Goal: Feedback & Contribution: Leave review/rating

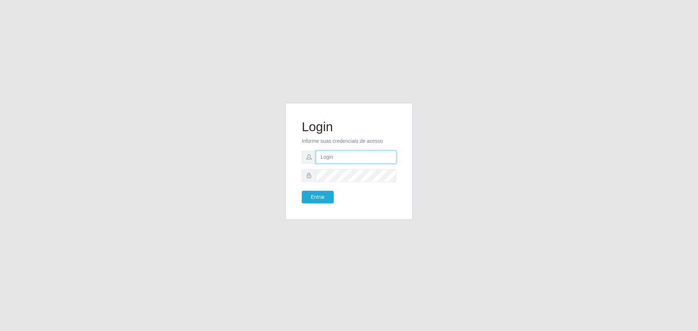
click at [365, 161] on input "text" at bounding box center [356, 157] width 80 height 13
type input "[EMAIL_ADDRESS][DOMAIN_NAME]"
click at [302, 191] on button "Entrar" at bounding box center [318, 197] width 32 height 13
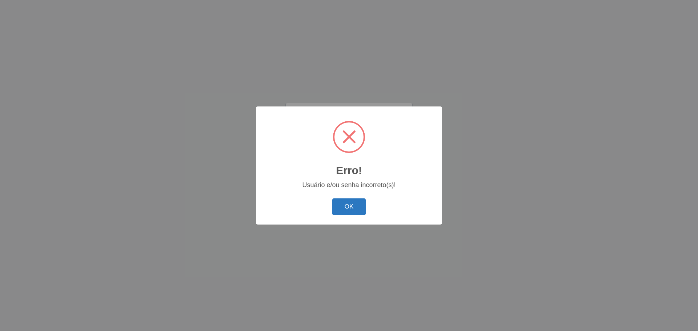
click at [347, 203] on button "OK" at bounding box center [349, 207] width 34 height 17
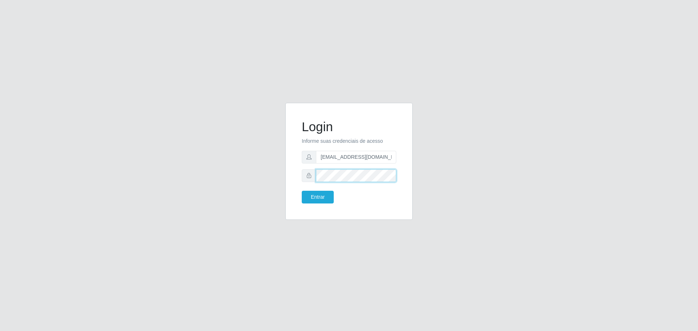
click at [302, 191] on button "Entrar" at bounding box center [318, 197] width 32 height 13
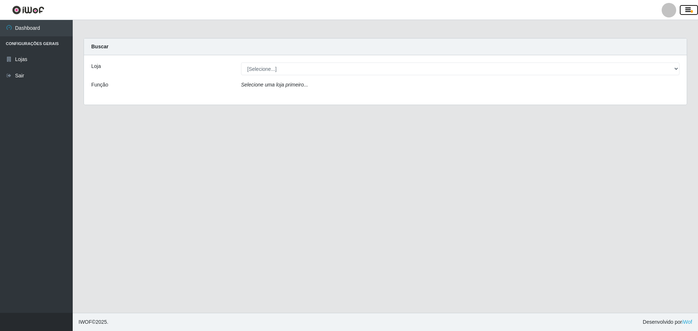
click at [689, 9] on icon "button" at bounding box center [688, 10] width 5 height 7
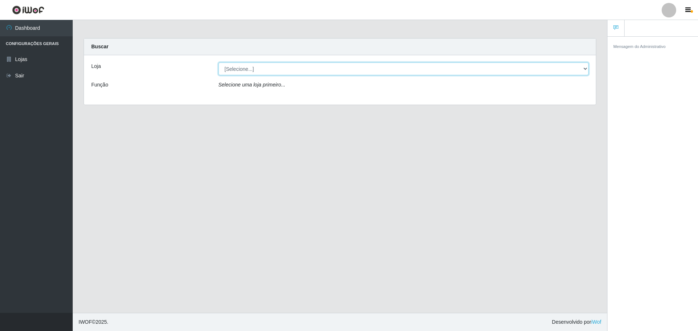
click at [583, 67] on select "[Selecione...] [GEOGRAPHIC_DATA] - [GEOGRAPHIC_DATA]" at bounding box center [404, 69] width 371 height 13
select select "528"
click at [219, 63] on select "[Selecione...] [GEOGRAPHIC_DATA] - [GEOGRAPHIC_DATA]" at bounding box center [404, 69] width 371 height 13
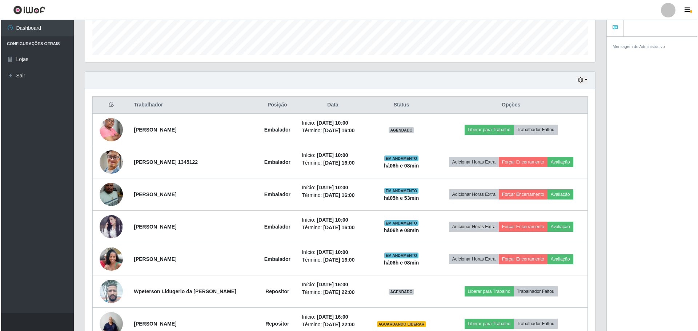
scroll to position [218, 0]
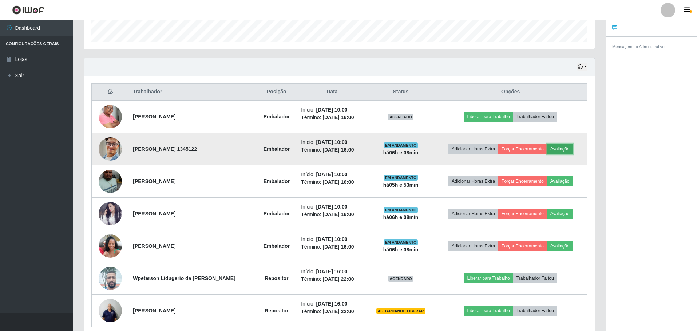
click at [561, 147] on button "Avaliação" at bounding box center [560, 149] width 26 height 10
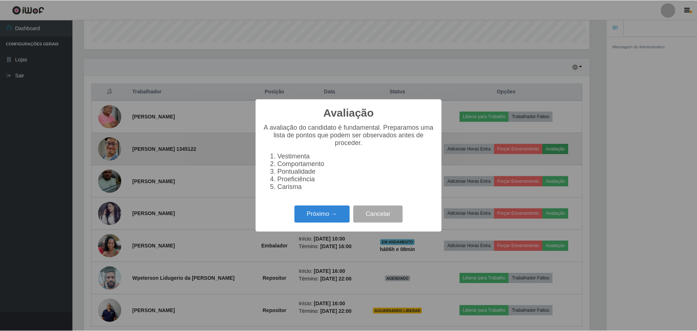
scroll to position [151, 507]
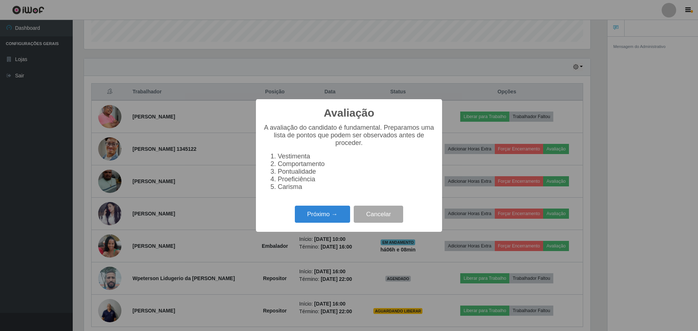
click at [468, 76] on div "Avaliação × A avaliação do candidato é fundamental. Preparamos uma lista de pon…" at bounding box center [349, 165] width 698 height 331
click at [453, 69] on div "Avaliação × A avaliação do candidato é fundamental. Preparamos uma lista de pon…" at bounding box center [349, 165] width 698 height 331
click at [382, 222] on button "Cancelar" at bounding box center [378, 214] width 49 height 17
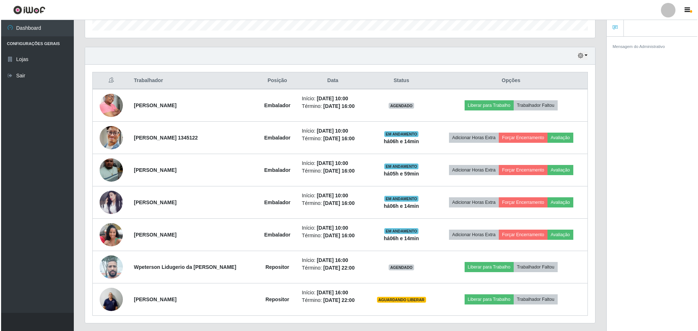
scroll to position [249, 0]
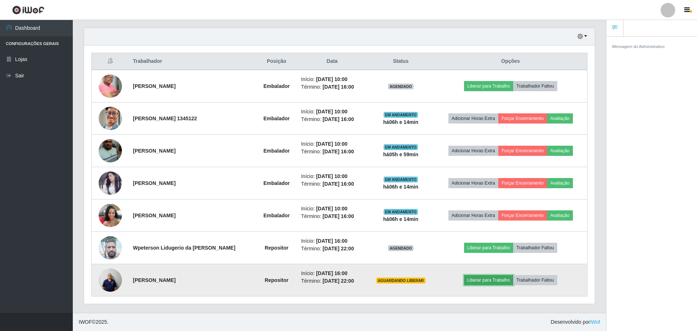
click at [496, 282] on button "Liberar para Trabalho" at bounding box center [488, 280] width 49 height 10
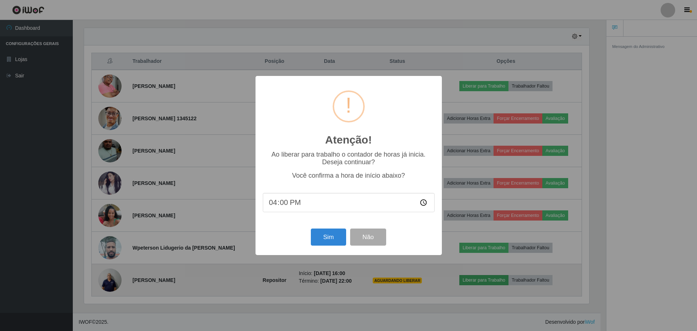
scroll to position [151, 507]
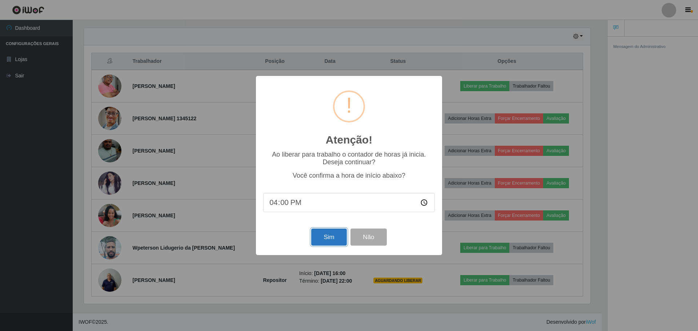
click at [334, 236] on button "Sim" at bounding box center [328, 237] width 35 height 17
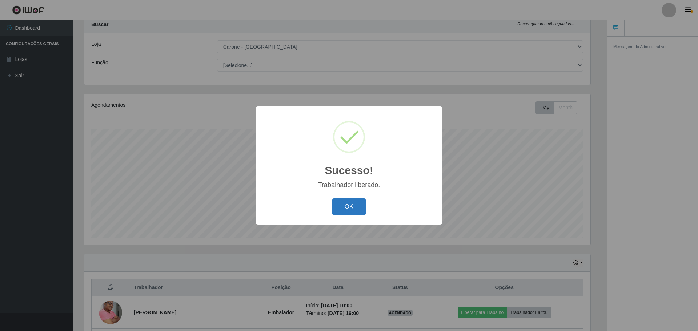
click at [351, 212] on button "OK" at bounding box center [349, 207] width 34 height 17
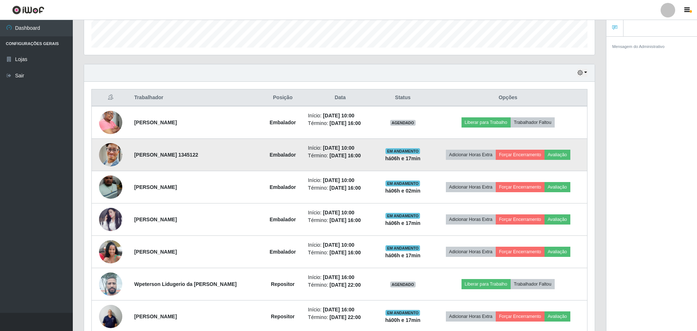
scroll to position [249, 0]
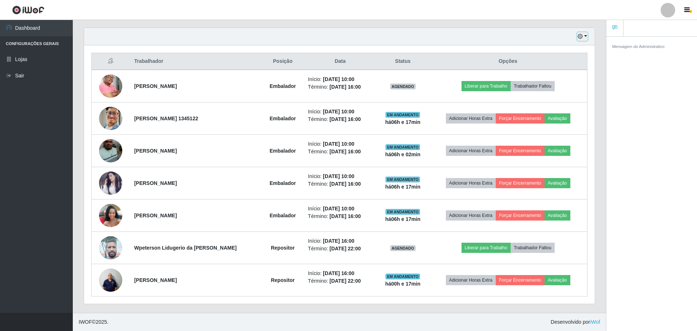
click at [585, 36] on button "button" at bounding box center [582, 36] width 10 height 8
click at [545, 77] on button "3 dias" at bounding box center [557, 79] width 57 height 15
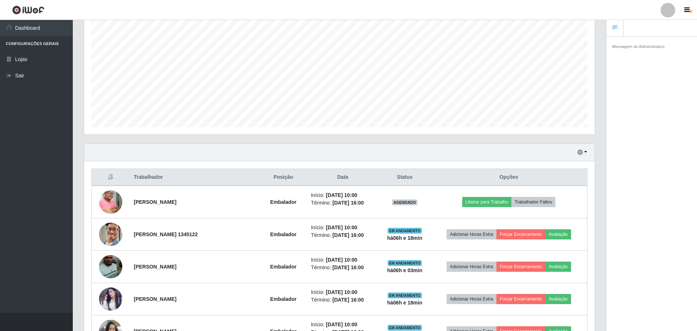
scroll to position [132, 0]
click at [585, 152] on button "button" at bounding box center [582, 153] width 10 height 8
click at [543, 165] on button "Hoje" at bounding box center [557, 165] width 57 height 15
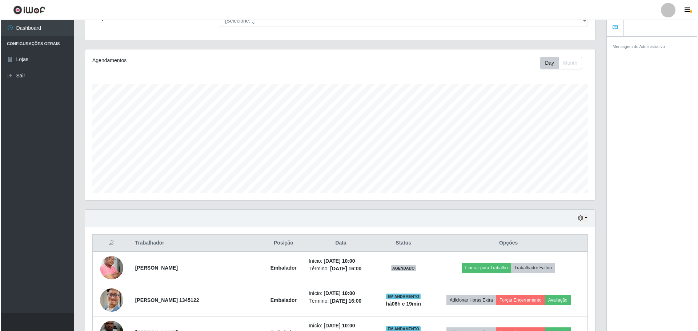
scroll to position [212, 0]
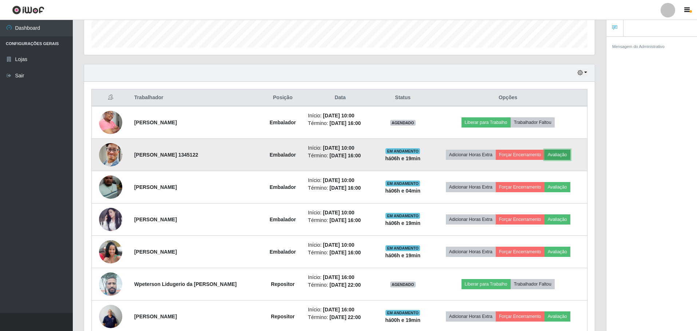
click at [561, 156] on button "Avaliação" at bounding box center [557, 155] width 26 height 10
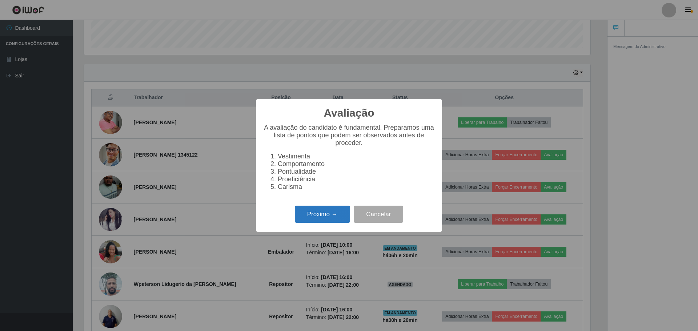
click at [342, 218] on button "Próximo →" at bounding box center [322, 214] width 55 height 17
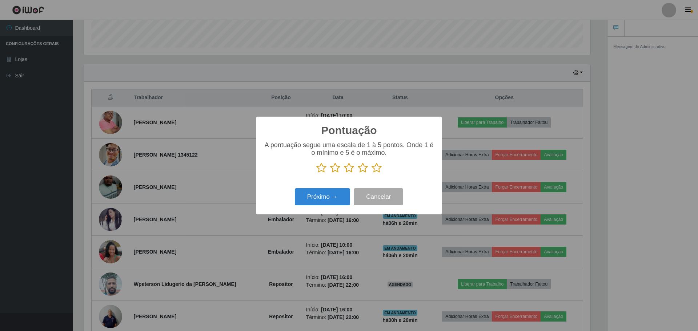
click at [379, 167] on icon at bounding box center [377, 168] width 10 height 11
click at [372, 173] on input "radio" at bounding box center [372, 173] width 0 height 0
click at [332, 202] on button "Próximo →" at bounding box center [322, 196] width 55 height 17
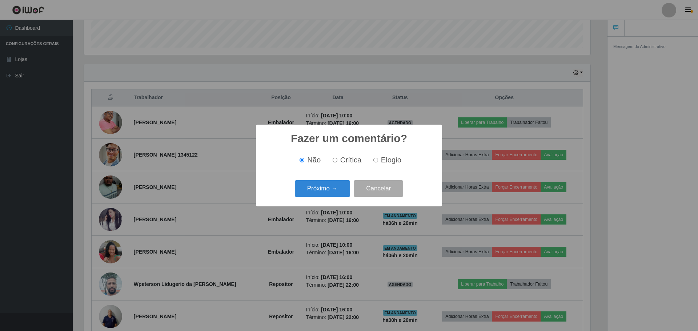
click at [376, 161] on input "Elogio" at bounding box center [376, 160] width 5 height 5
radio input "true"
click at [329, 189] on button "Próximo →" at bounding box center [322, 188] width 55 height 17
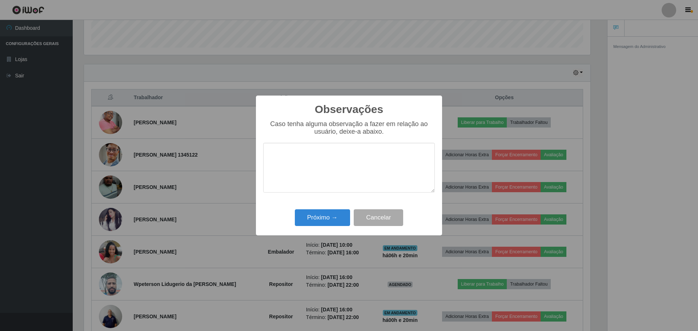
click at [320, 173] on textarea at bounding box center [349, 168] width 172 height 50
click at [325, 161] on textarea "colaborador foi nmuito" at bounding box center [349, 168] width 172 height 50
click at [346, 156] on textarea "colaborador foi muito" at bounding box center [349, 168] width 172 height 50
click at [354, 154] on textarea "colaborador foi muito eficiente,e prestativo em seu trabalho." at bounding box center [349, 168] width 172 height 50
drag, startPoint x: 369, startPoint y: 156, endPoint x: 343, endPoint y: 154, distance: 25.9
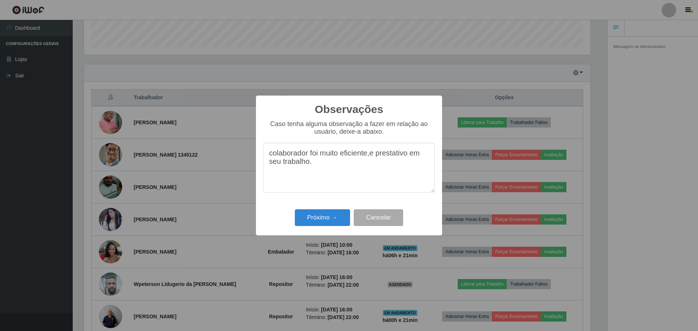
click at [343, 154] on textarea "colaborador foi muito eficiente,e prestativo em seu trabalho." at bounding box center [349, 168] width 172 height 50
click at [348, 155] on textarea "colaborador foi muito eficiente,e prestativo em seu trabalho." at bounding box center [349, 168] width 172 height 50
click at [355, 156] on textarea "colaborador foi muito eficiente,e prestativo em seu trabalho." at bounding box center [349, 168] width 172 height 50
click at [363, 160] on textarea "colaborador foi muito eficiente,e prestativo em seu trabalho." at bounding box center [349, 168] width 172 height 50
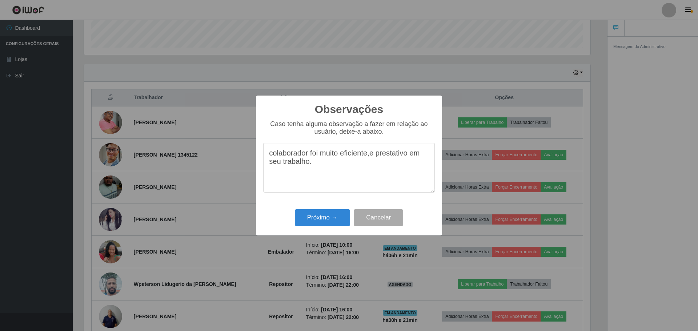
click at [363, 160] on textarea "colaborador foi muito eficiente,e prestativo em seu trabalho." at bounding box center [349, 168] width 172 height 50
click at [362, 158] on textarea "colaborador foi muito eficiente,e prestativo em seu trabalho." at bounding box center [349, 168] width 172 height 50
click at [358, 156] on textarea "colaborador foi muito eficiente,e prestativo em seu trabalho." at bounding box center [349, 168] width 172 height 50
click at [371, 159] on textarea "colaborador foi muito eficinte,e prestativo em seu trabalho." at bounding box center [349, 168] width 172 height 50
click at [362, 157] on textarea "colaborador foi muito eficinte, prestativo em seu trabalho." at bounding box center [349, 168] width 172 height 50
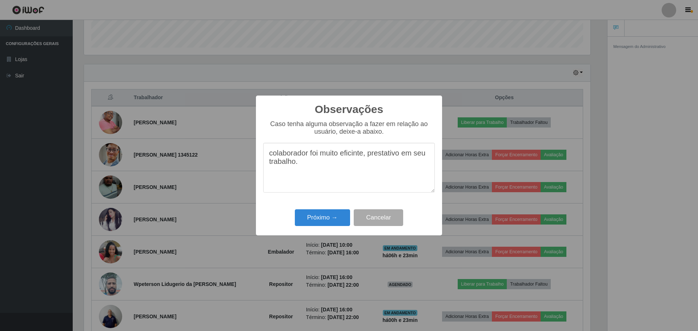
click at [365, 157] on textarea "colaborador foi muito eficinte, prestativo em seu trabalho." at bounding box center [349, 168] width 172 height 50
click at [368, 157] on textarea "colaborador foi muito eficinte , prestativo em seu trabalho." at bounding box center [349, 168] width 172 height 50
click at [368, 156] on textarea "colaborador foi muito eficinte , prestativo em seu trabalho." at bounding box center [349, 168] width 172 height 50
click at [370, 156] on textarea "colaborador foi muito eficinte , prestativo em seu trabalho." at bounding box center [349, 168] width 172 height 50
click at [326, 182] on textarea "colaborador foi muito eficinte prestativo em seu trabalho." at bounding box center [349, 168] width 172 height 50
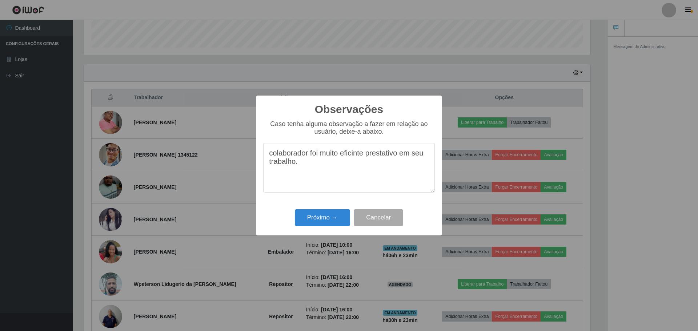
click at [356, 155] on textarea "colaborador foi muito eficinte prestativo em seu trabalho." at bounding box center [349, 168] width 172 height 50
type textarea "colaborador foi muito eficiente prestativo em seu trabalho."
click at [324, 217] on button "Próximo →" at bounding box center [322, 218] width 55 height 17
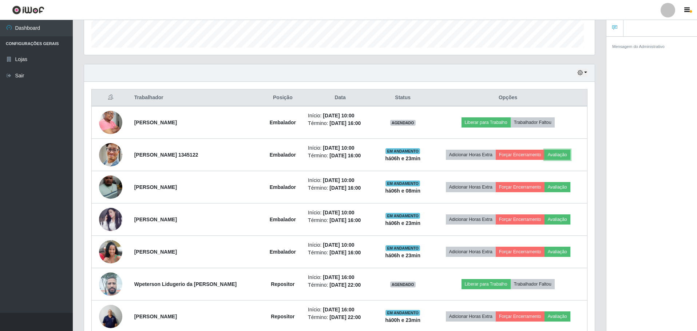
scroll to position [151, 510]
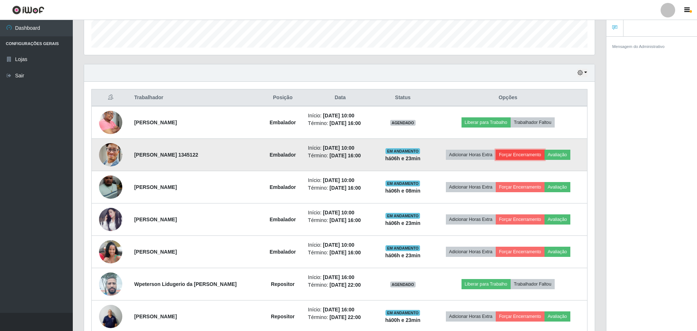
click at [533, 154] on button "Forçar Encerramento" at bounding box center [519, 155] width 49 height 10
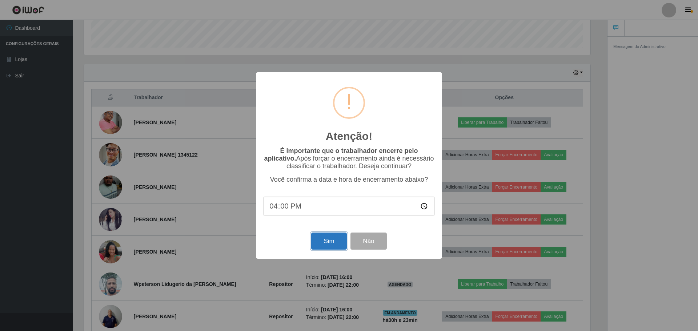
click at [333, 242] on button "Sim" at bounding box center [328, 241] width 35 height 17
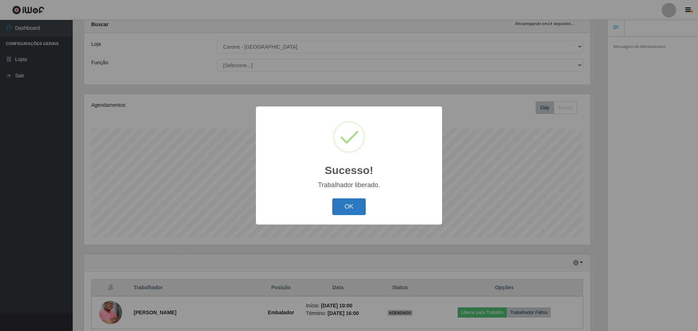
click at [362, 212] on button "OK" at bounding box center [349, 207] width 34 height 17
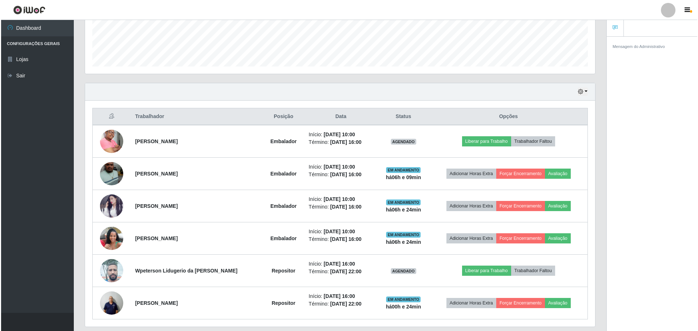
scroll to position [216, 0]
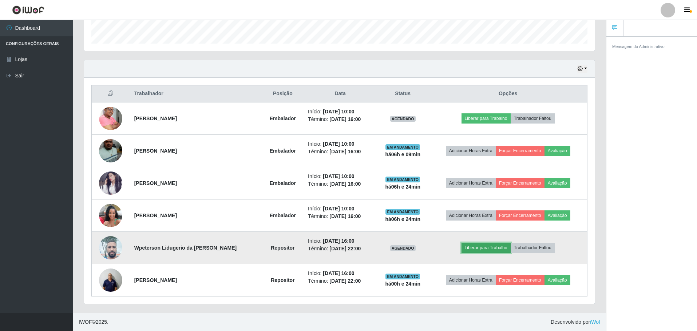
click at [497, 249] on button "Liberar para Trabalho" at bounding box center [485, 248] width 49 height 10
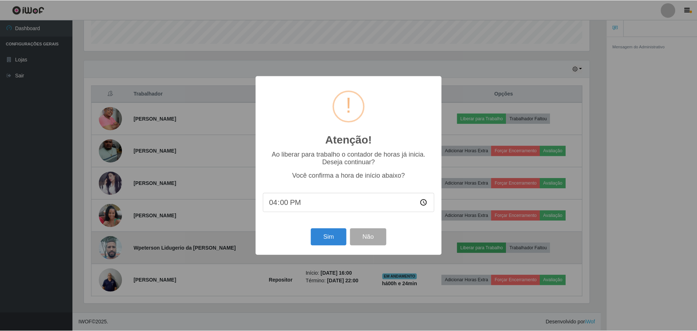
scroll to position [151, 507]
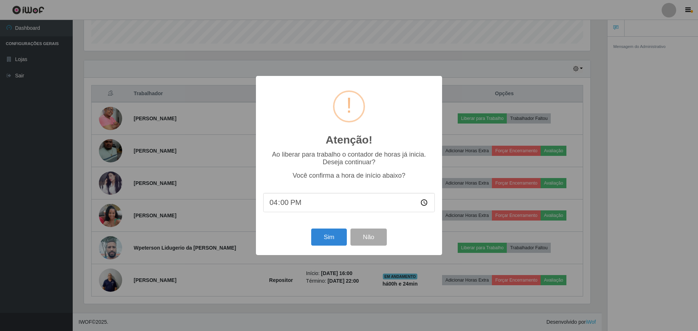
click at [286, 206] on input "16:00" at bounding box center [349, 202] width 172 height 19
click at [287, 205] on input "16:00" at bounding box center [349, 202] width 172 height 19
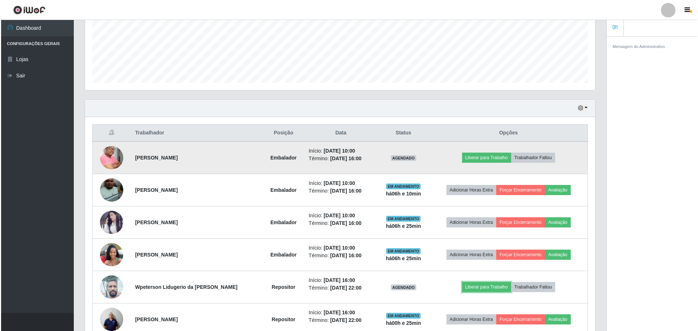
scroll to position [216, 0]
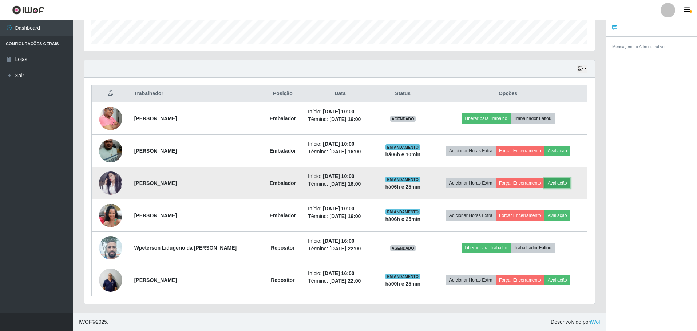
click at [563, 185] on button "Avaliação" at bounding box center [557, 183] width 26 height 10
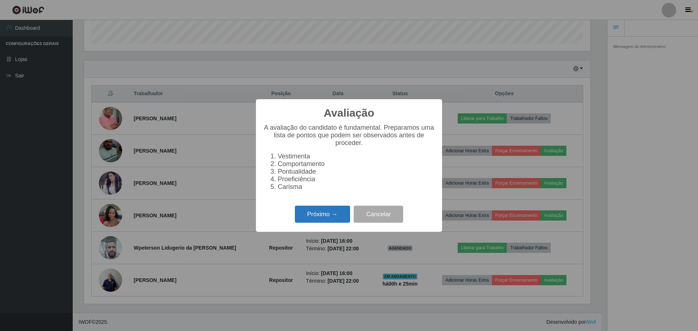
click at [332, 218] on button "Próximo →" at bounding box center [322, 214] width 55 height 17
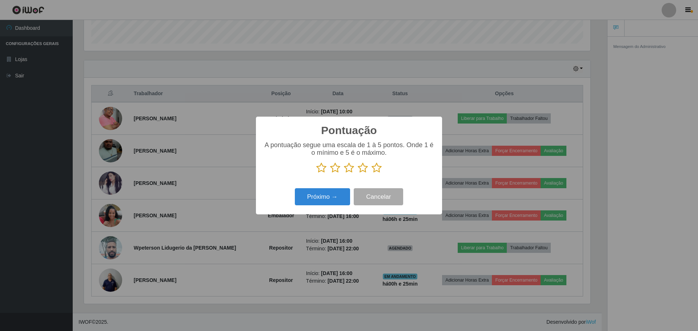
click at [378, 170] on icon at bounding box center [377, 168] width 10 height 11
click at [372, 173] on input "radio" at bounding box center [372, 173] width 0 height 0
click at [334, 197] on button "Próximo →" at bounding box center [322, 196] width 55 height 17
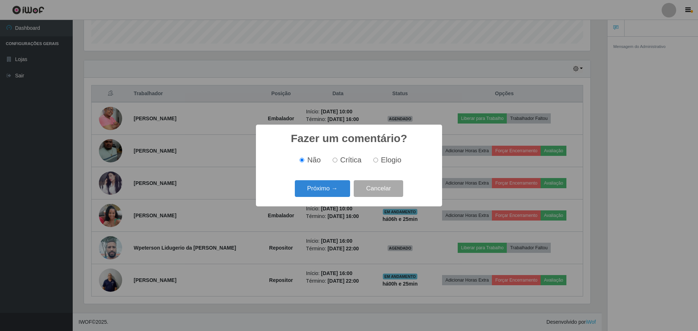
click at [378, 161] on input "Elogio" at bounding box center [376, 160] width 5 height 5
radio input "true"
click at [334, 187] on button "Próximo →" at bounding box center [322, 188] width 55 height 17
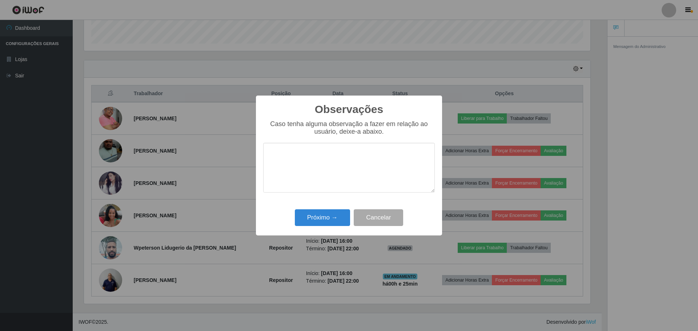
click at [377, 156] on textarea at bounding box center [349, 168] width 172 height 50
type textarea "colaborador foi proativo e desenvolveu bem o trabalho."
click at [322, 223] on button "Próximo →" at bounding box center [322, 218] width 55 height 17
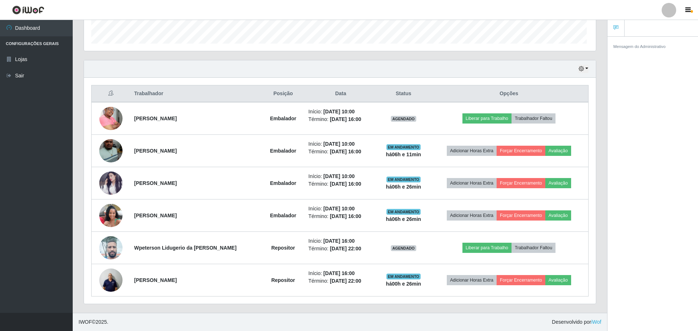
scroll to position [151, 510]
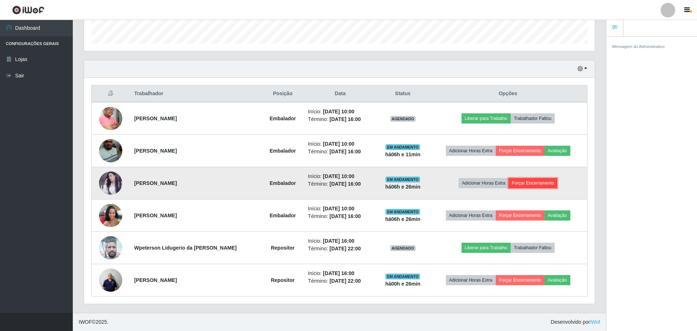
click at [524, 185] on button "Forçar Encerramento" at bounding box center [532, 183] width 49 height 10
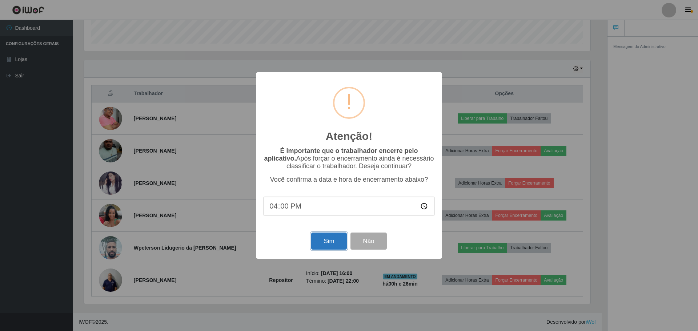
click at [329, 245] on button "Sim" at bounding box center [328, 241] width 35 height 17
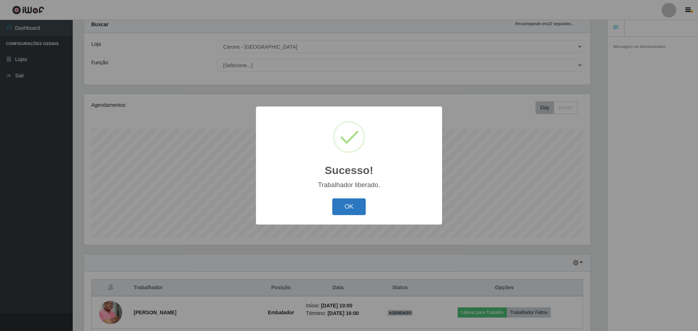
click at [339, 208] on button "OK" at bounding box center [349, 207] width 34 height 17
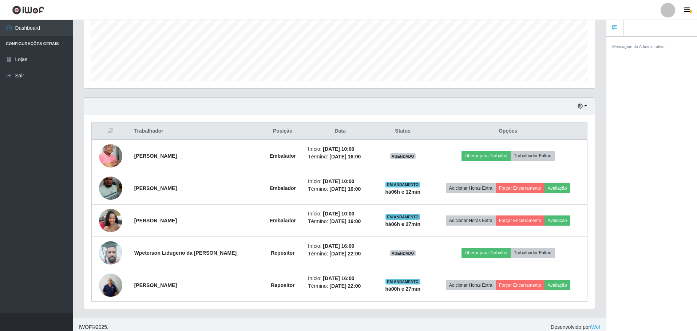
scroll to position [184, 0]
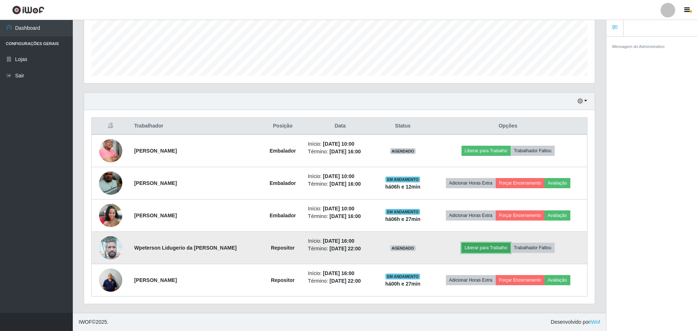
click at [501, 249] on button "Liberar para Trabalho" at bounding box center [485, 248] width 49 height 10
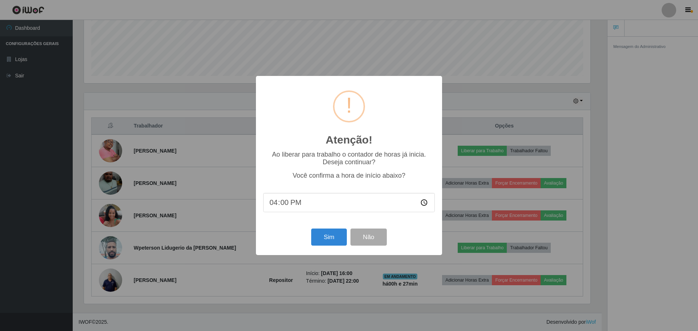
click at [290, 202] on input "16:00" at bounding box center [349, 202] width 172 height 19
click at [291, 207] on input "16:00" at bounding box center [349, 202] width 172 height 19
click at [282, 204] on input "16:00" at bounding box center [349, 202] width 172 height 19
type input "16:20"
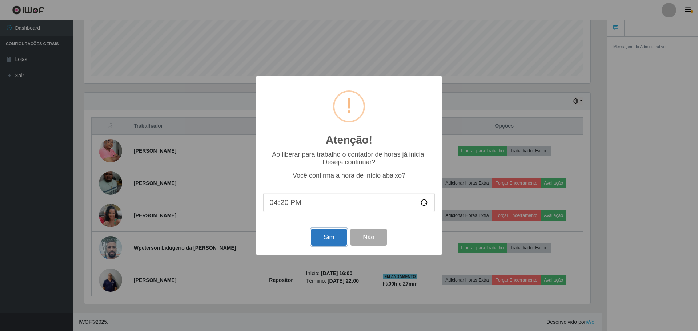
click at [333, 243] on button "Sim" at bounding box center [328, 237] width 35 height 17
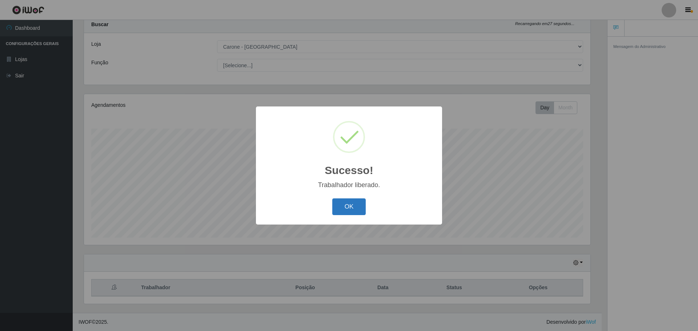
click at [353, 211] on button "OK" at bounding box center [349, 207] width 34 height 17
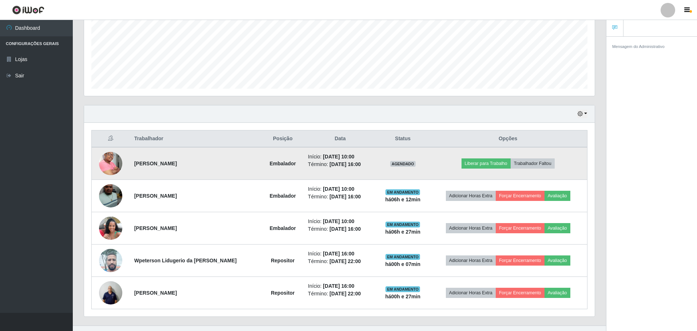
scroll to position [184, 0]
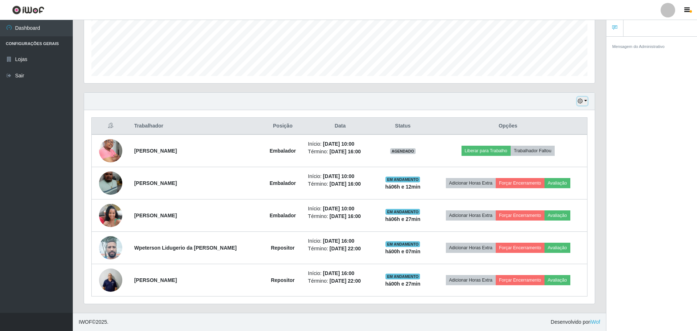
click at [585, 100] on button "button" at bounding box center [582, 101] width 10 height 8
click at [587, 102] on button "button" at bounding box center [582, 101] width 10 height 8
click at [586, 97] on button "button" at bounding box center [582, 101] width 10 height 8
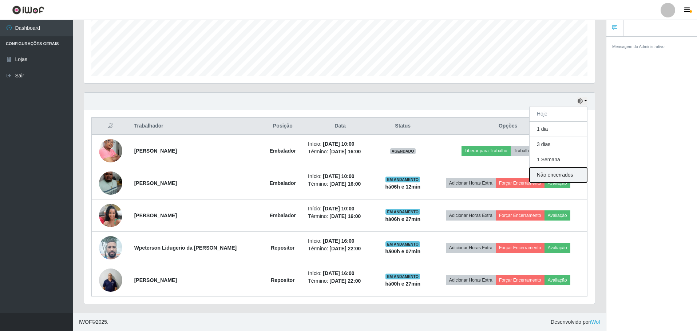
click at [558, 174] on button "Não encerrados" at bounding box center [557, 175] width 57 height 15
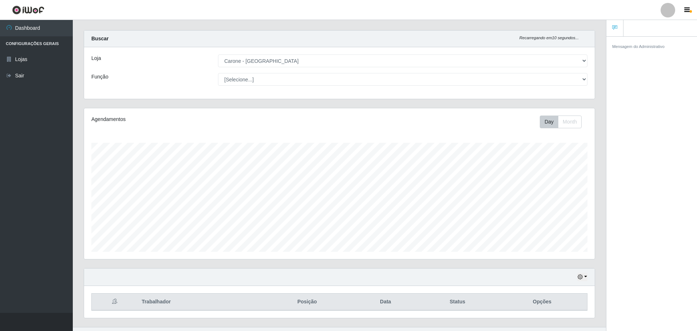
scroll to position [0, 0]
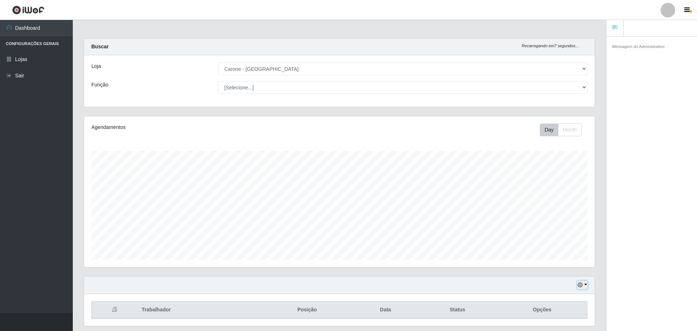
click at [585, 284] on button "button" at bounding box center [582, 285] width 10 height 8
click at [554, 214] on button "Hoje" at bounding box center [557, 212] width 57 height 15
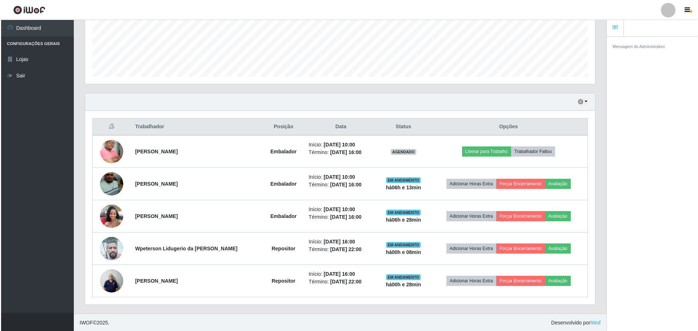
scroll to position [184, 0]
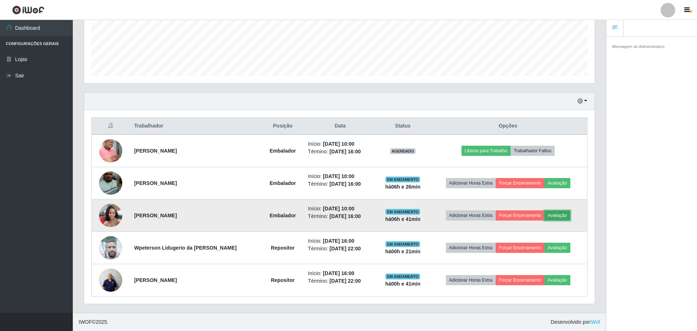
click at [558, 214] on button "Avaliação" at bounding box center [557, 216] width 26 height 10
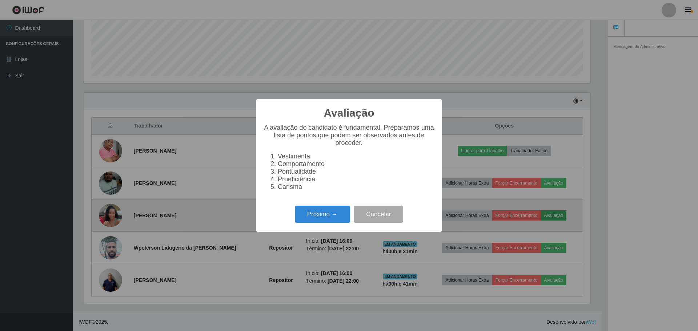
scroll to position [151, 507]
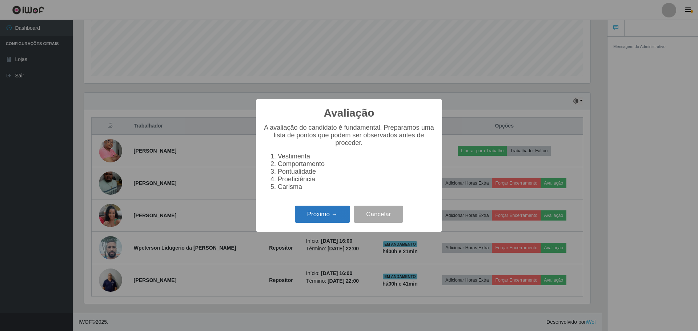
click at [320, 221] on button "Próximo →" at bounding box center [322, 214] width 55 height 17
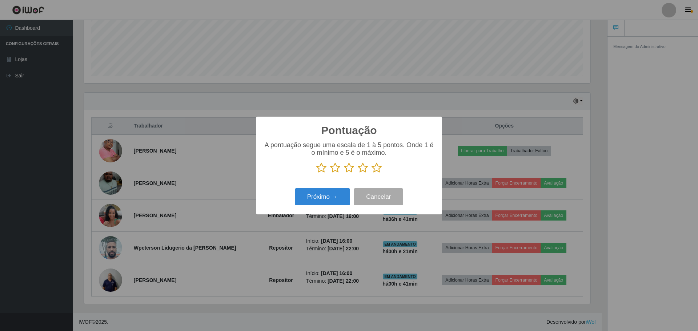
scroll to position [363576, 363220]
click at [380, 168] on icon at bounding box center [377, 168] width 10 height 11
click at [372, 173] on input "radio" at bounding box center [372, 173] width 0 height 0
click at [327, 199] on button "Próximo →" at bounding box center [322, 196] width 55 height 17
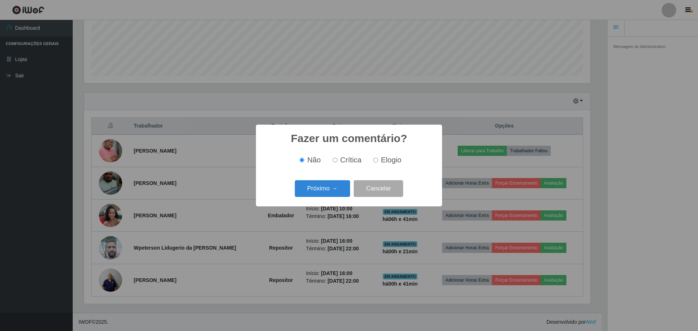
click at [378, 160] on label "Elogio" at bounding box center [386, 160] width 31 height 8
click at [378, 160] on input "Elogio" at bounding box center [376, 160] width 5 height 5
radio input "true"
click at [329, 188] on button "Próximo →" at bounding box center [322, 188] width 55 height 17
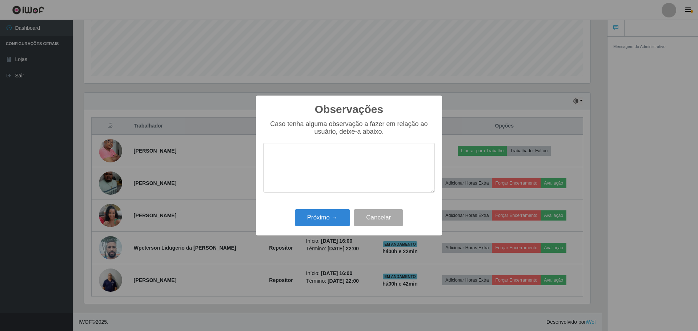
click at [322, 168] on textarea at bounding box center [349, 168] width 172 height 50
type textarea "f"
type textarea "d"
type textarea "foi prestativo e dedicado ."
click at [326, 218] on button "Próximo →" at bounding box center [322, 218] width 55 height 17
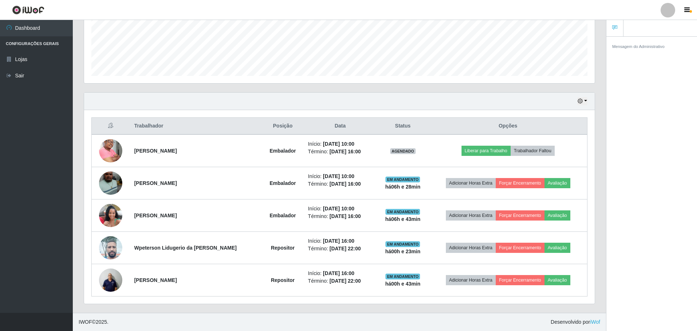
scroll to position [151, 510]
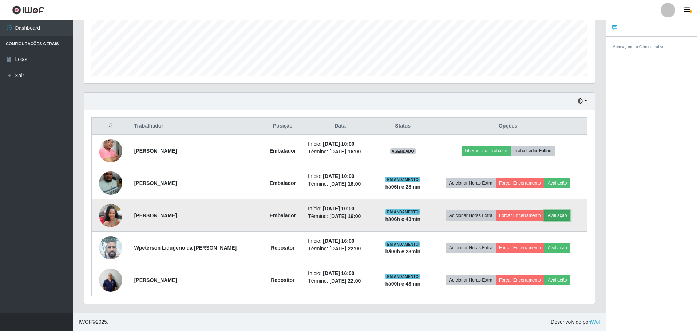
click at [557, 215] on button "Avaliação" at bounding box center [557, 216] width 26 height 10
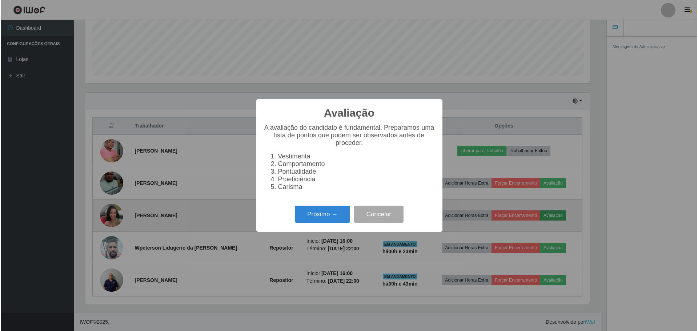
scroll to position [151, 507]
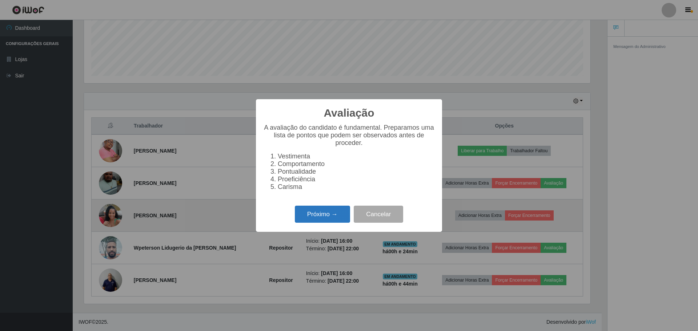
click at [328, 217] on button "Próximo →" at bounding box center [322, 214] width 55 height 17
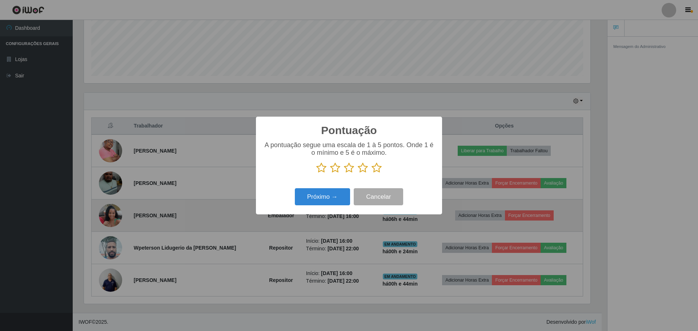
click at [378, 170] on icon at bounding box center [377, 168] width 10 height 11
click at [372, 173] on input "radio" at bounding box center [372, 173] width 0 height 0
click at [332, 196] on button "Próximo →" at bounding box center [322, 196] width 55 height 17
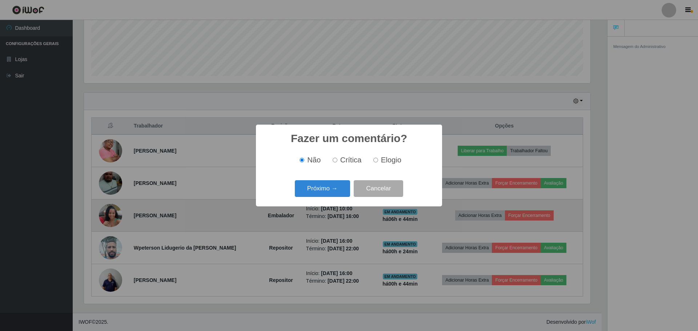
click at [376, 160] on input "Elogio" at bounding box center [376, 160] width 5 height 5
radio input "true"
click at [381, 187] on button "Cancelar" at bounding box center [378, 188] width 49 height 17
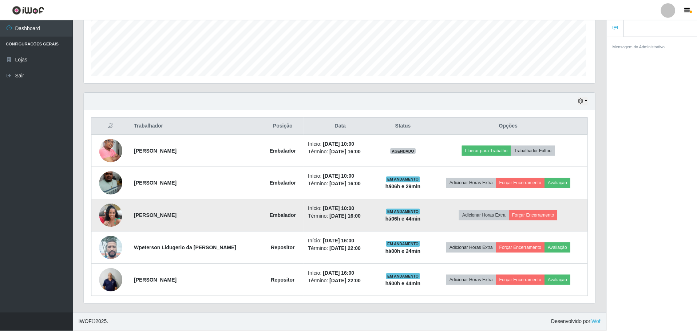
scroll to position [151, 510]
click at [536, 216] on button "Forçar Encerramento" at bounding box center [532, 216] width 49 height 10
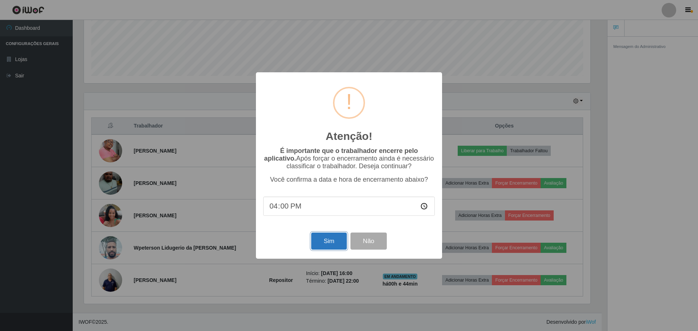
click at [320, 242] on button "Sim" at bounding box center [328, 241] width 35 height 17
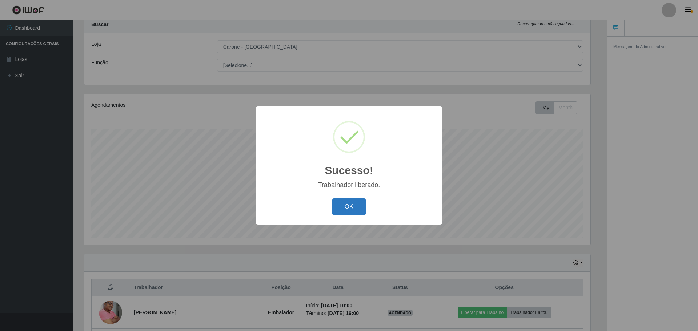
click at [351, 214] on button "OK" at bounding box center [349, 207] width 34 height 17
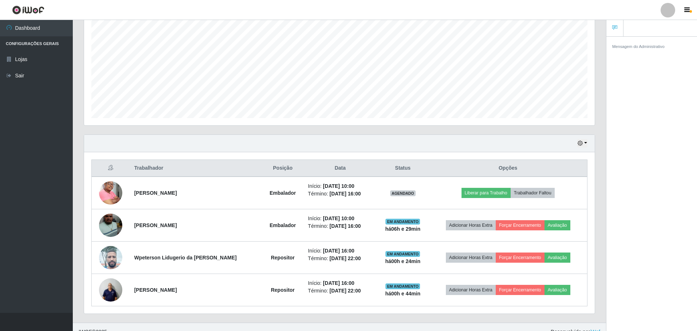
scroll to position [152, 0]
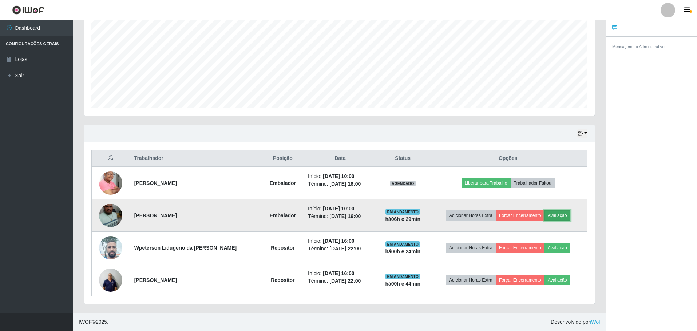
click at [556, 216] on button "Avaliação" at bounding box center [557, 216] width 26 height 10
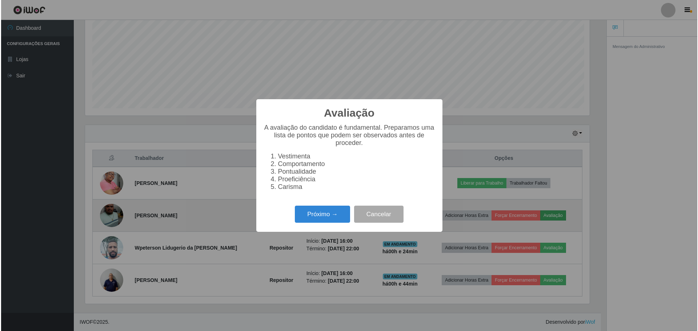
scroll to position [151, 507]
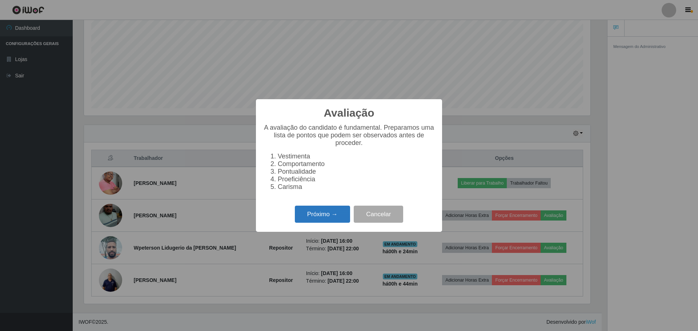
click at [335, 216] on button "Próximo →" at bounding box center [322, 214] width 55 height 17
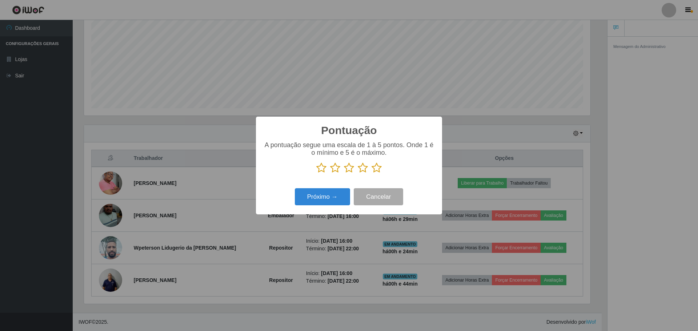
scroll to position [363576, 363220]
click at [377, 172] on icon at bounding box center [377, 168] width 10 height 11
click at [372, 173] on input "radio" at bounding box center [372, 173] width 0 height 0
click at [331, 195] on button "Próximo →" at bounding box center [322, 196] width 55 height 17
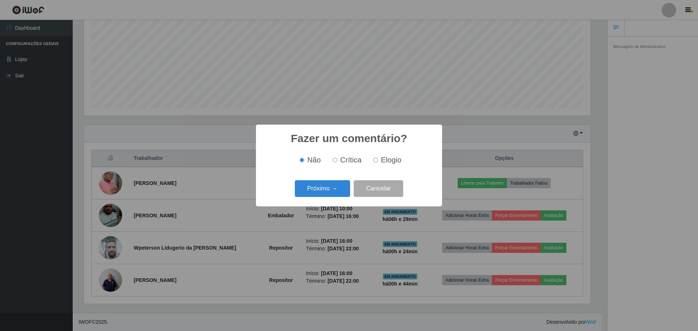
click at [374, 160] on input "Elogio" at bounding box center [376, 160] width 5 height 5
radio input "true"
click at [332, 183] on button "Próximo →" at bounding box center [322, 188] width 55 height 17
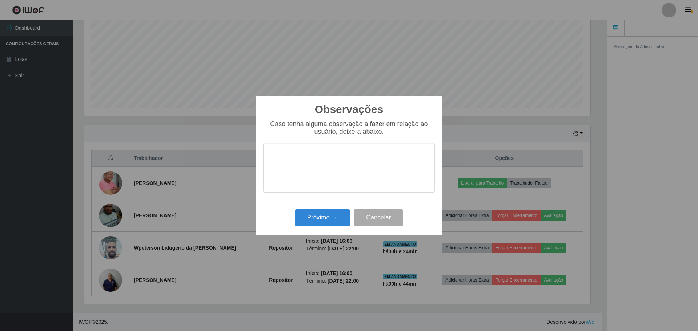
click at [311, 167] on textarea at bounding box center [349, 168] width 172 height 50
type textarea "foi prestativo e educado"
click at [333, 216] on button "Próximo →" at bounding box center [322, 218] width 55 height 17
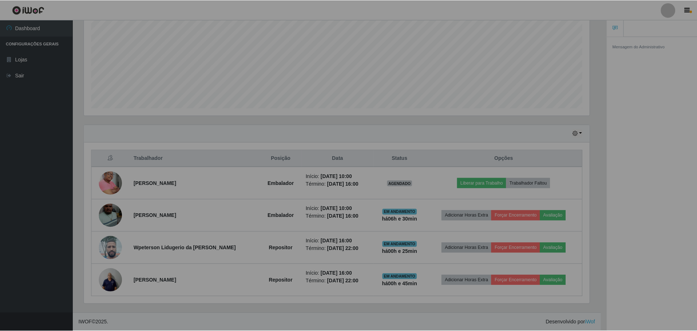
scroll to position [151, 510]
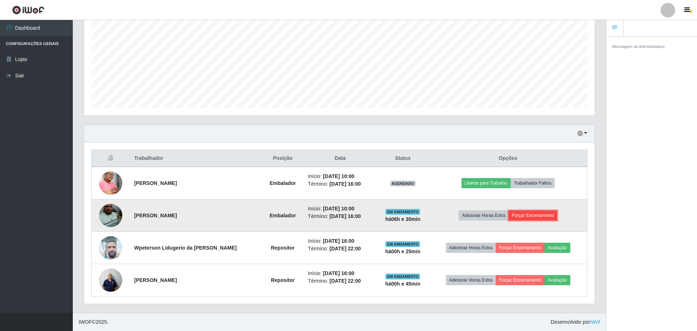
click at [536, 217] on button "Forçar Encerramento" at bounding box center [532, 216] width 49 height 10
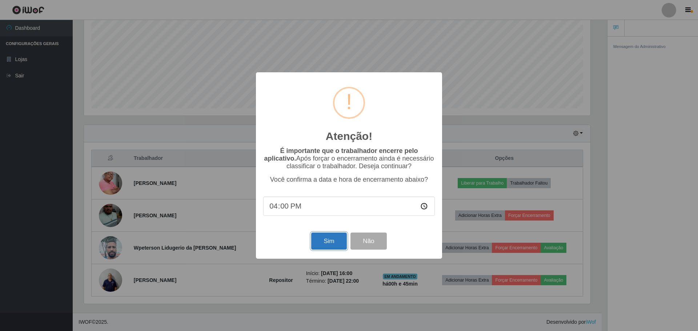
click at [319, 241] on button "Sim" at bounding box center [328, 241] width 35 height 17
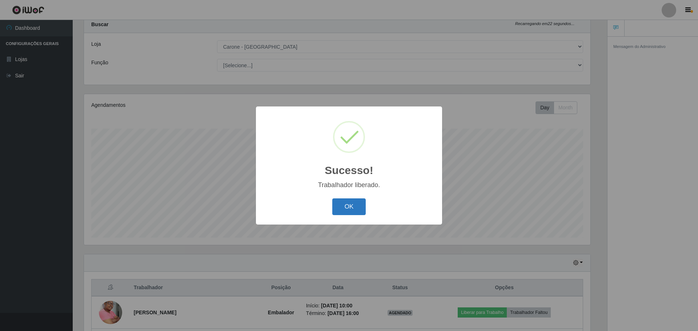
click at [348, 212] on button "OK" at bounding box center [349, 207] width 34 height 17
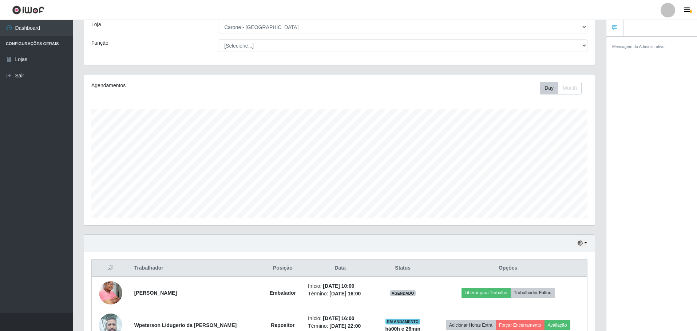
scroll to position [83, 0]
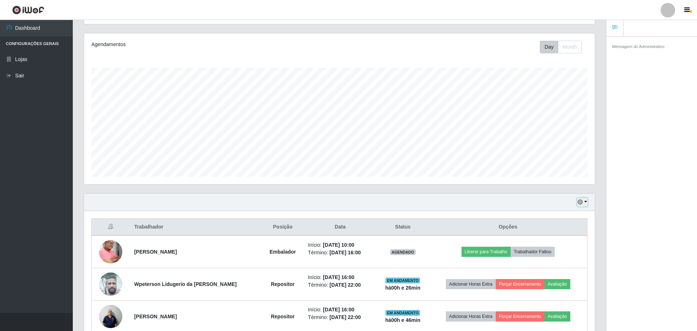
click at [585, 200] on button "button" at bounding box center [582, 202] width 10 height 8
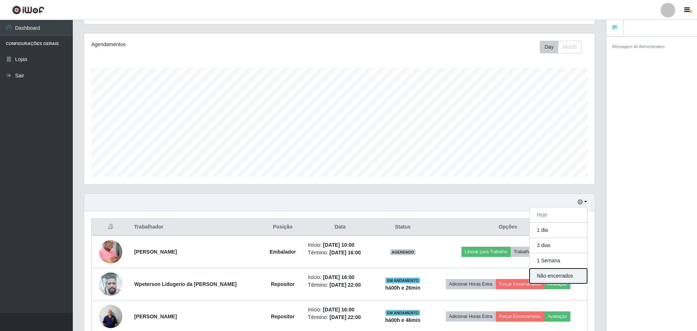
click at [558, 278] on button "Não encerrados" at bounding box center [557, 276] width 57 height 15
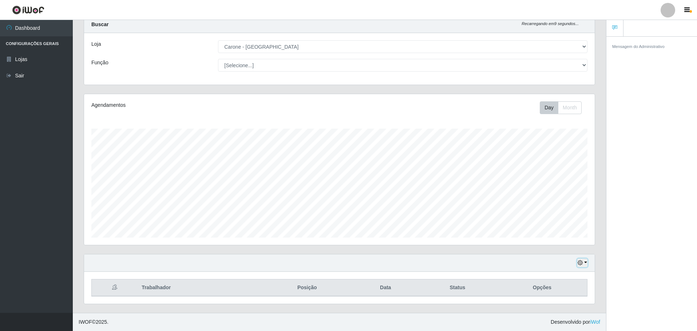
click at [585, 263] on button "button" at bounding box center [582, 263] width 10 height 8
click at [544, 189] on button "Hoje" at bounding box center [557, 190] width 57 height 15
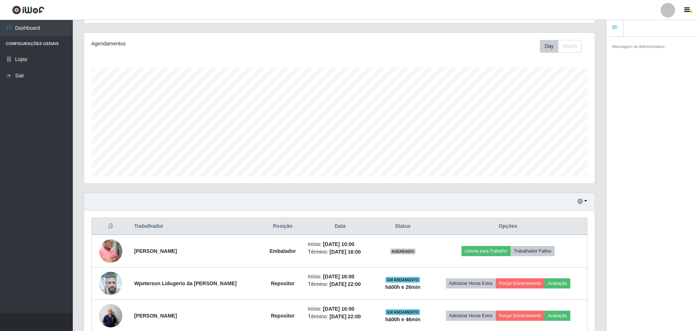
scroll to position [119, 0]
